Goal: Check status

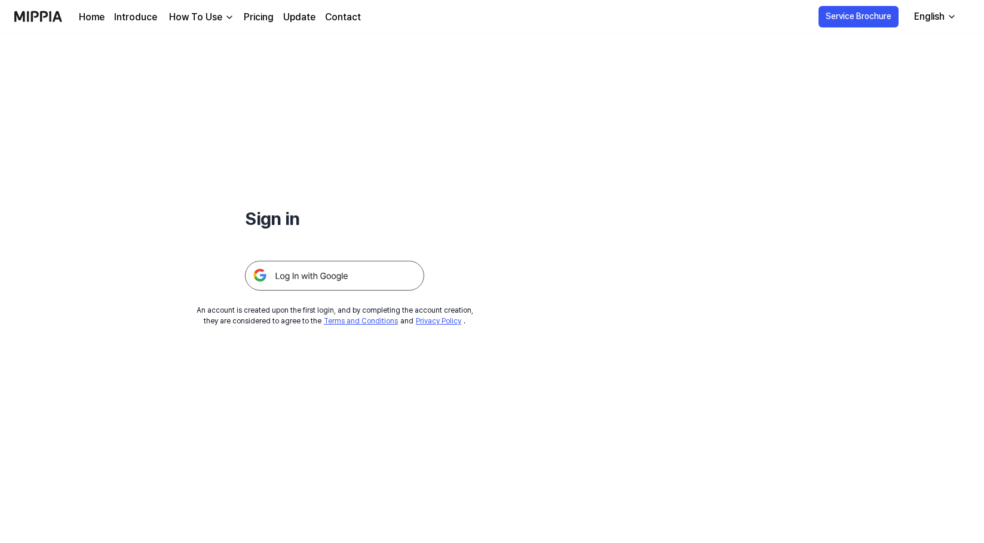
click at [287, 275] on img at bounding box center [334, 276] width 179 height 30
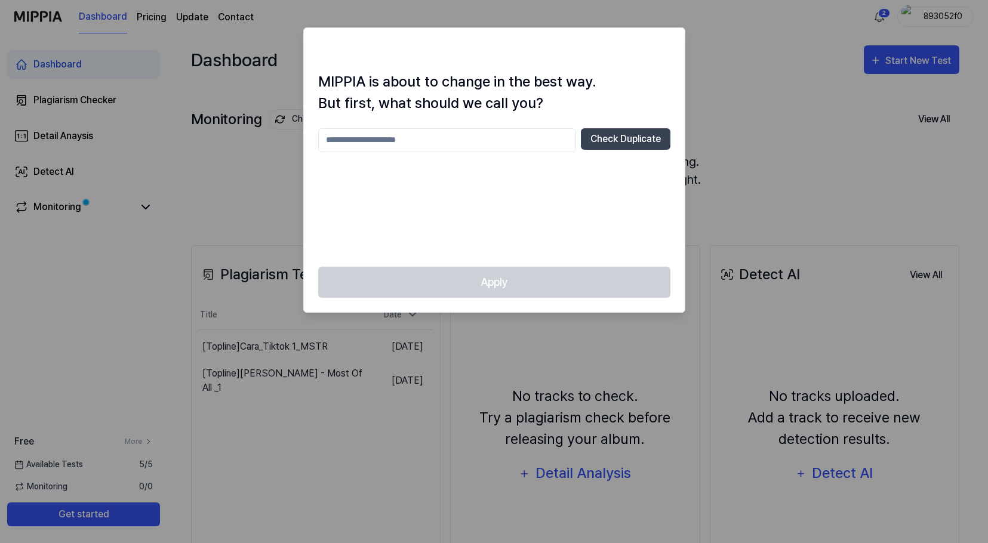
click at [400, 340] on div at bounding box center [494, 271] width 988 height 543
click at [875, 118] on div at bounding box center [494, 271] width 988 height 543
click at [398, 143] on input "text" at bounding box center [447, 140] width 258 height 24
type input "***"
click at [621, 142] on button "Check Duplicate" at bounding box center [626, 138] width 90 height 21
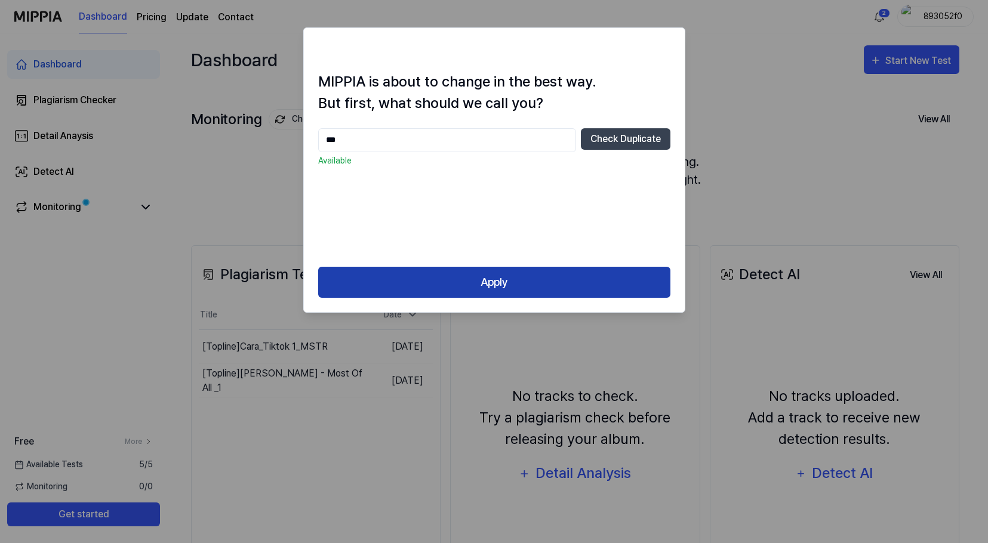
click at [502, 281] on button "Apply" at bounding box center [494, 283] width 352 height 32
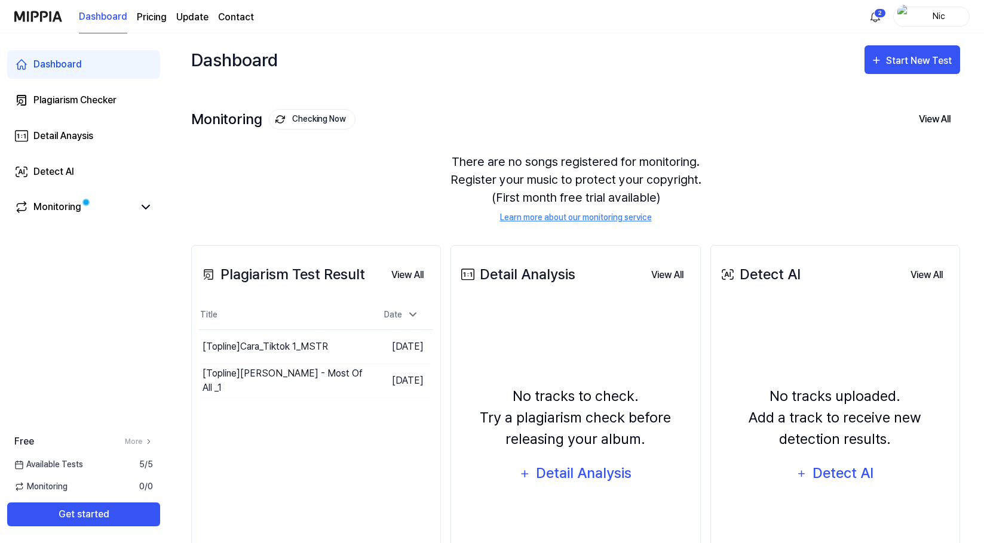
click at [16, 464] on icon at bounding box center [19, 465] width 10 height 10
click at [48, 466] on span "Available Tests" at bounding box center [48, 465] width 69 height 13
click at [320, 385] on button "Go to Results" at bounding box center [338, 380] width 64 height 19
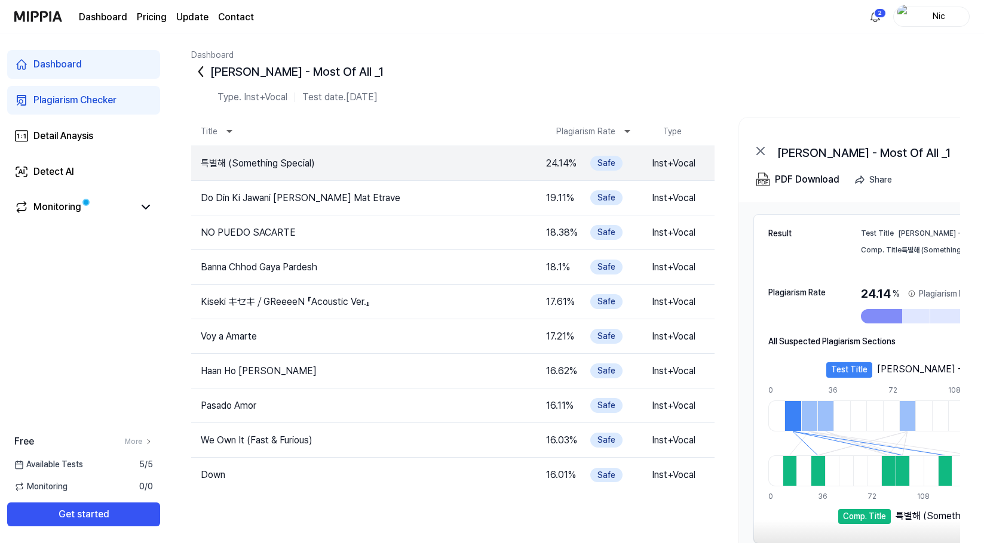
click at [812, 79] on div "[PERSON_NAME] - Most Of All _1" at bounding box center [575, 71] width 769 height 19
click at [815, 180] on div "PDF Download" at bounding box center [807, 180] width 64 height 16
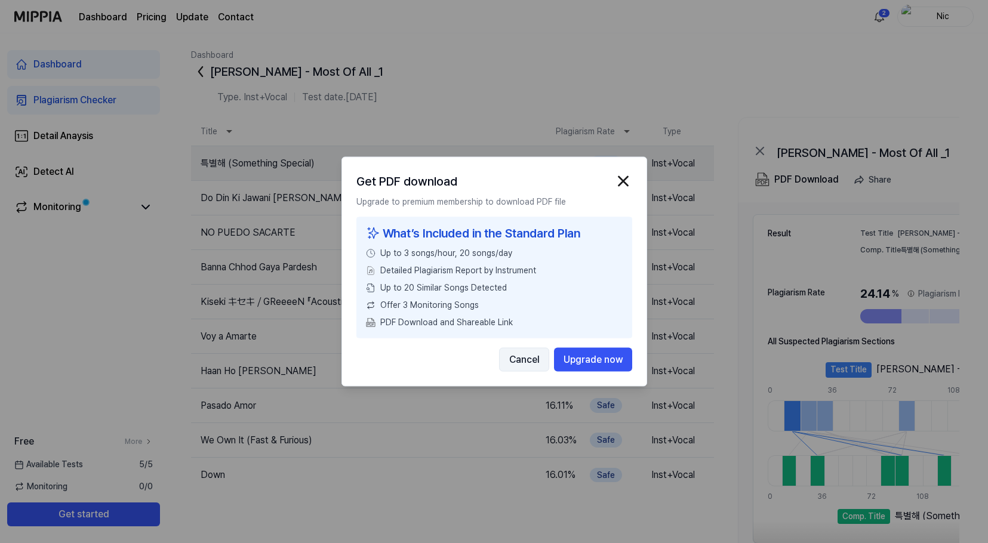
click at [520, 357] on button "Cancel" at bounding box center [524, 360] width 50 height 24
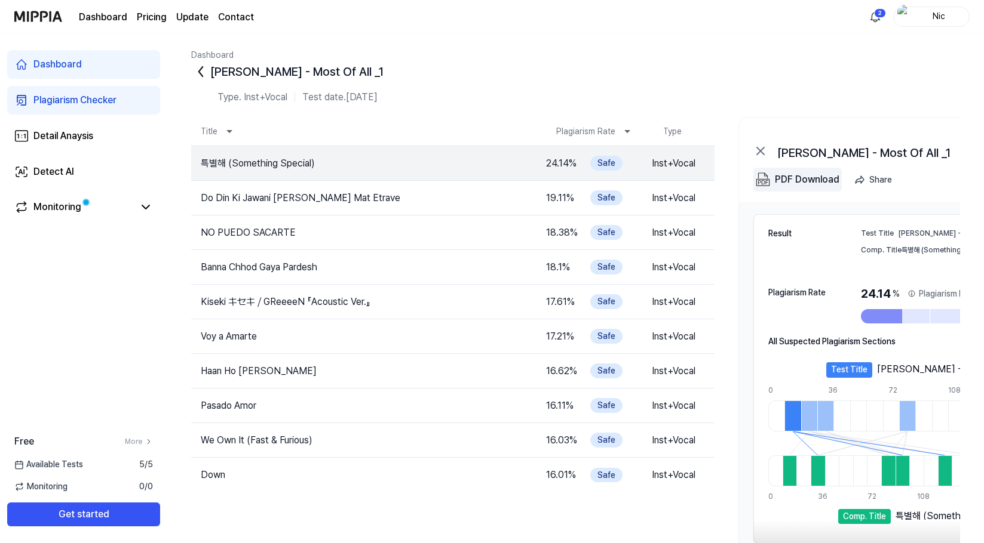
click at [794, 179] on div "PDF Download" at bounding box center [807, 180] width 64 height 16
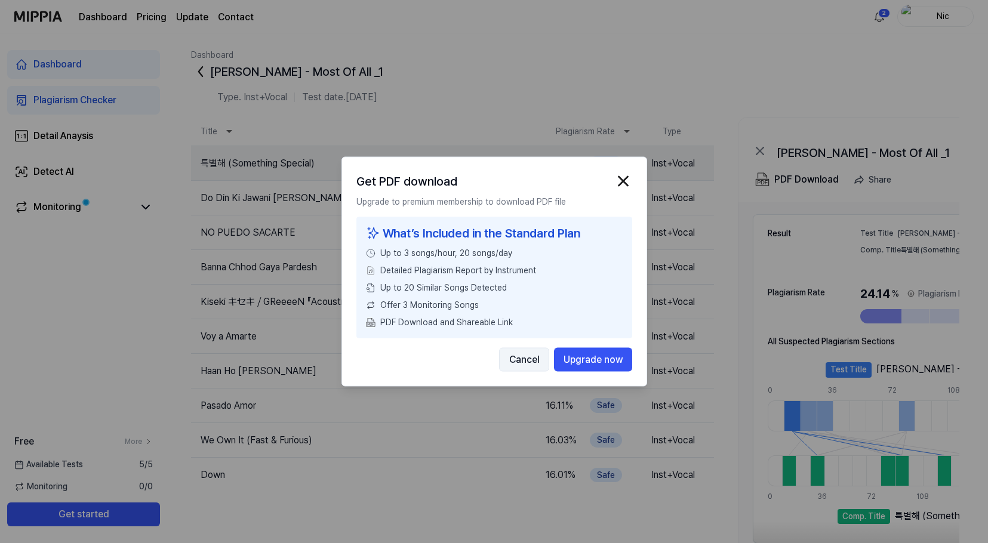
click at [532, 355] on button "Cancel" at bounding box center [524, 360] width 50 height 24
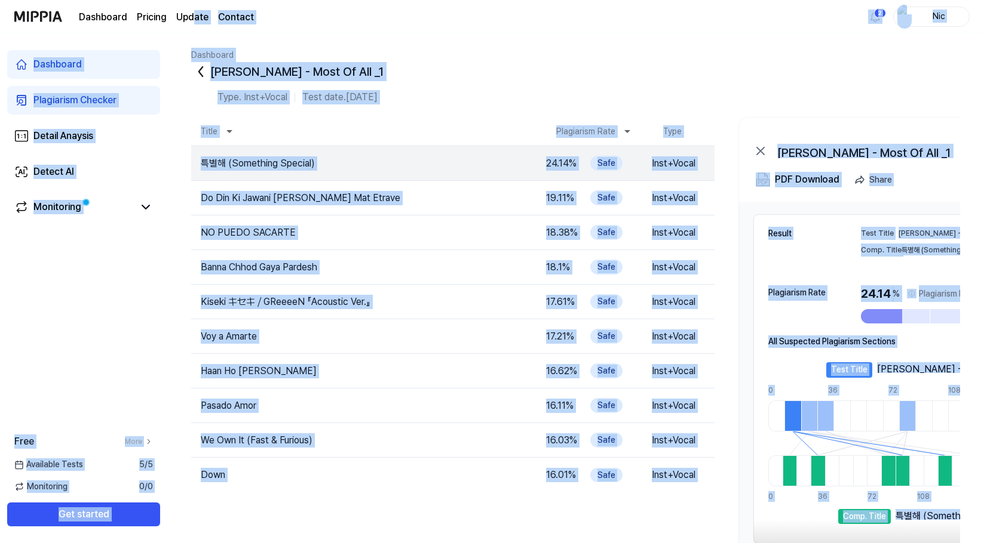
drag, startPoint x: 193, startPoint y: 32, endPoint x: 953, endPoint y: 540, distance: 914.0
click at [953, 540] on div "Dashboard Pricing Update Contact 2 Nic Dashboard Plagiarism Checker Detail Anay…" at bounding box center [492, 271] width 984 height 543
click at [429, 491] on tr "Down 16.01 % Safe Inst+Vocal Open" at bounding box center [452, 475] width 523 height 35
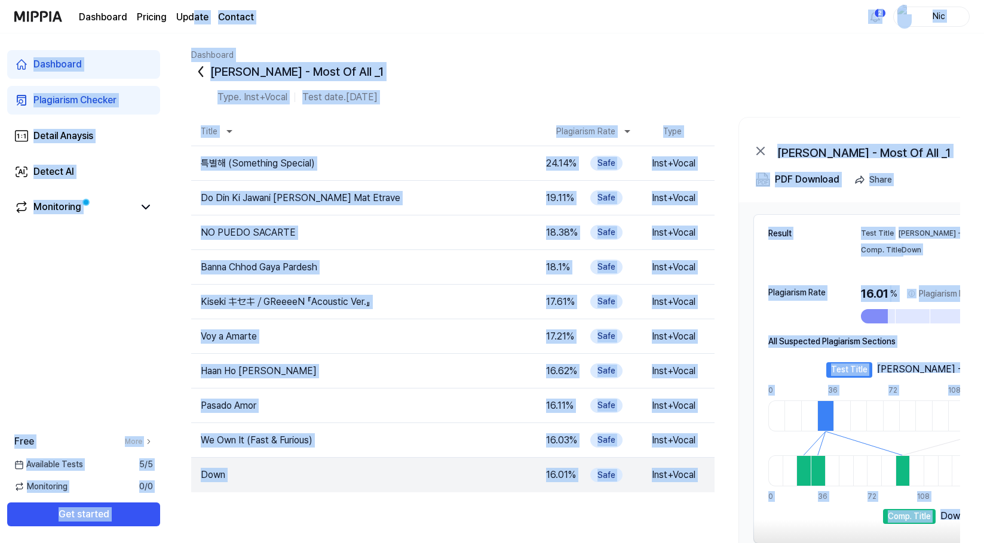
click at [615, 20] on div "Dashboard Pricing Update Contact 2 Nic" at bounding box center [491, 16] width 955 height 33
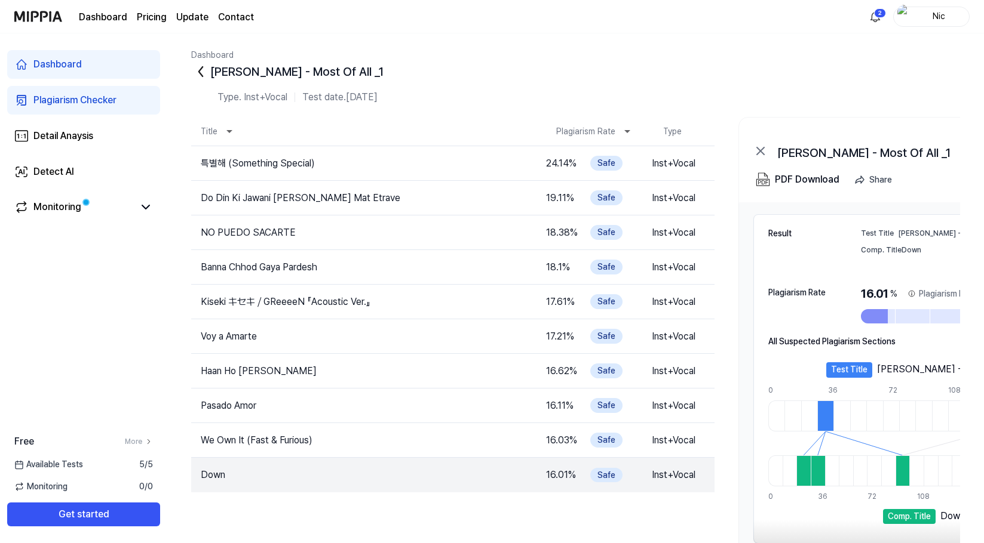
click at [264, 523] on tbody "특별해 (Something Special) 24.14 % Safe Inst+Vocal Open Do Din Ki Jawani [PERSON_N…" at bounding box center [452, 375] width 523 height 458
click at [71, 322] on div "Dashboard Plagiarism Checker Detail Anaysis Detect AI Monitoring Free More Avai…" at bounding box center [83, 288] width 167 height 510
click at [201, 66] on icon at bounding box center [200, 71] width 19 height 19
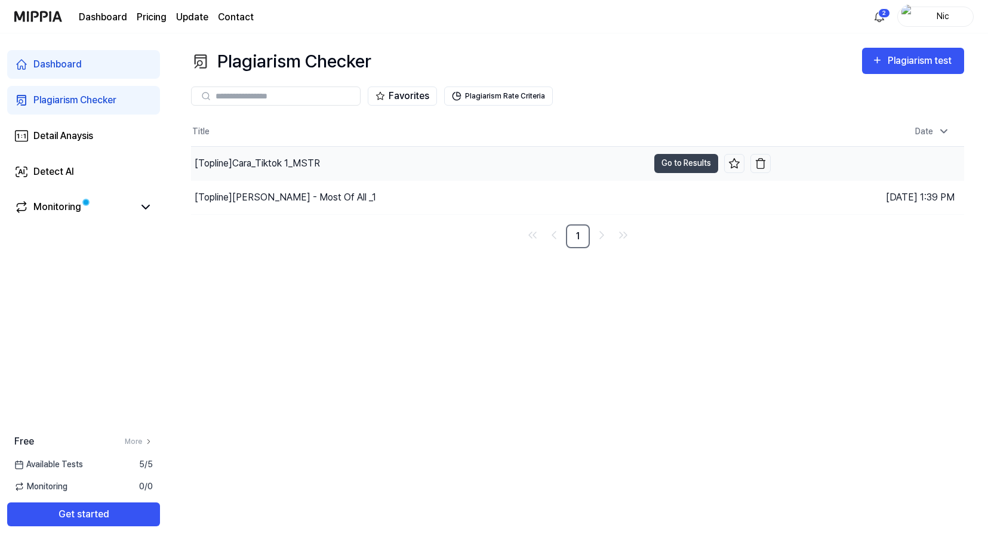
click at [282, 162] on div "[Topline] Cara_Tiktok 1_MSTR" at bounding box center [257, 163] width 125 height 14
click at [685, 155] on button "Go to Results" at bounding box center [687, 163] width 64 height 19
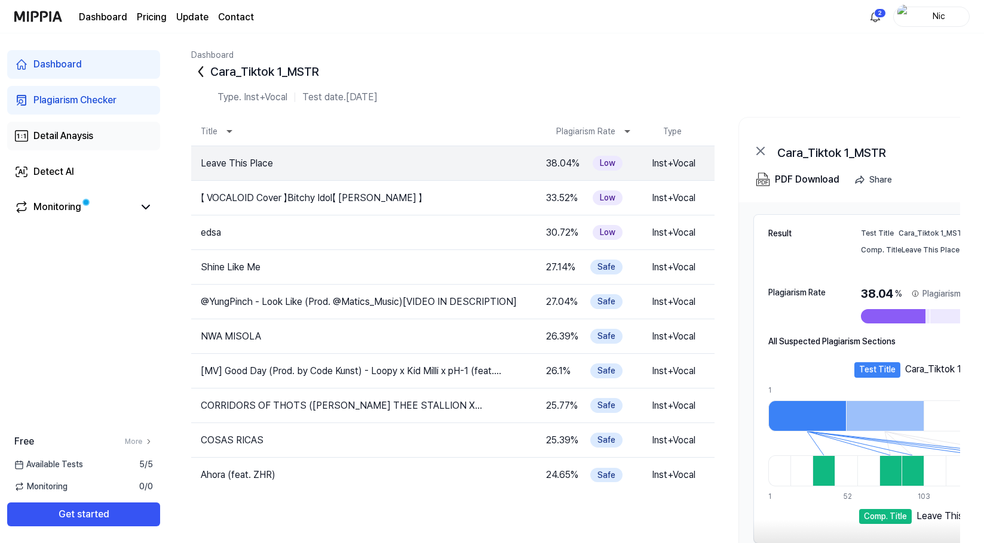
click at [61, 134] on div "Detail Anaysis" at bounding box center [63, 136] width 60 height 14
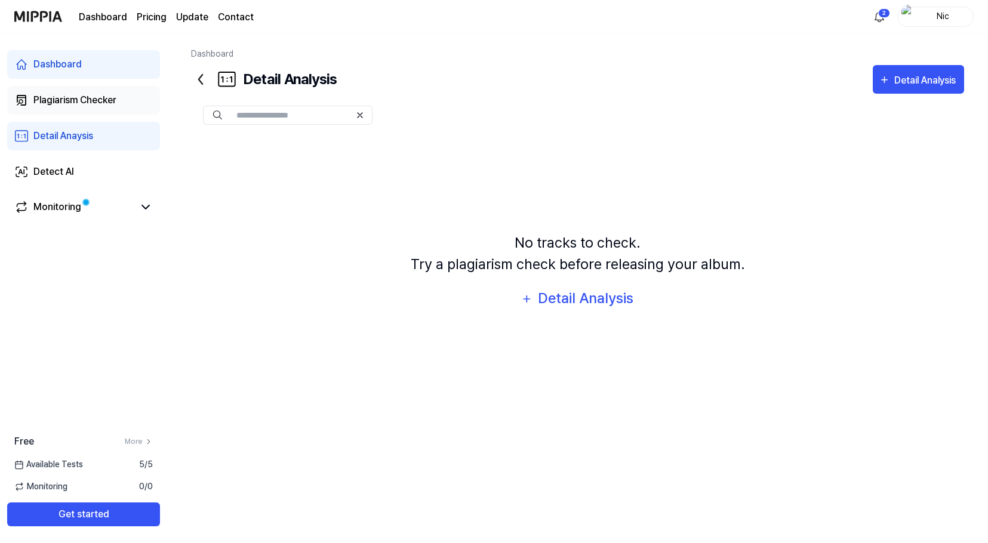
click at [62, 93] on link "Plagiarism Checker" at bounding box center [83, 100] width 153 height 29
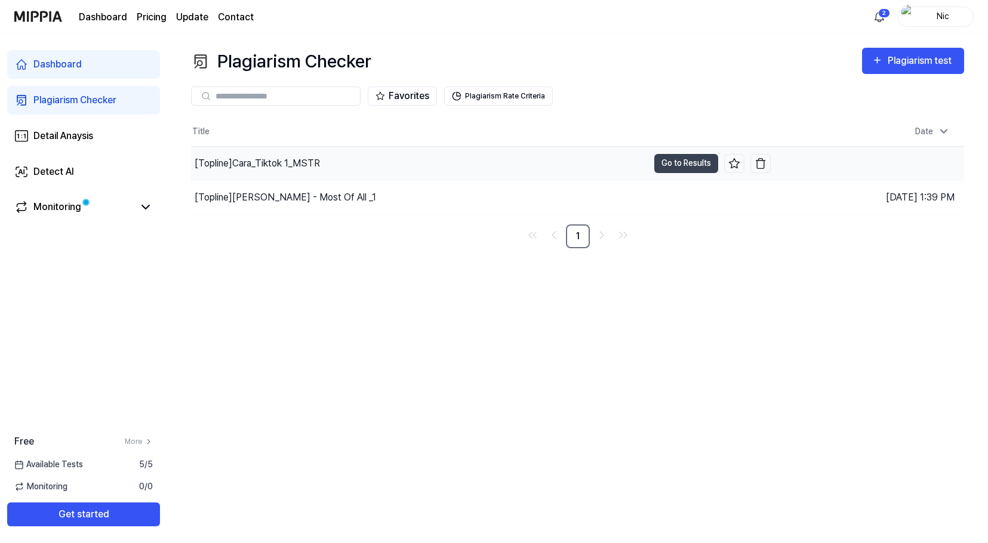
click at [214, 161] on div "[Topline] Cara_Tiktok 1_MSTR" at bounding box center [257, 163] width 125 height 14
click at [662, 165] on button "Go to Results" at bounding box center [687, 163] width 64 height 19
